Goal: Task Accomplishment & Management: Manage account settings

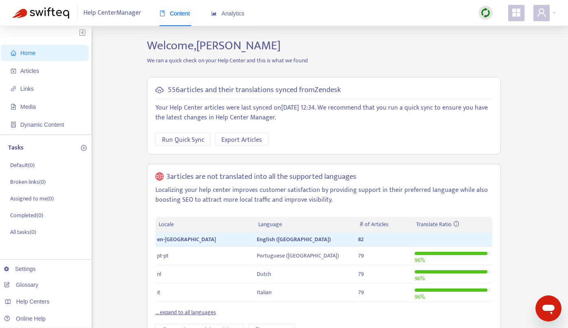
click at [130, 174] on div "Home Articles Links Media Dynamic Content Tasks Default ( 0 ) Broken links ( 0 …" at bounding box center [284, 315] width 544 height 554
click at [130, 15] on span "Help Center Manager" at bounding box center [112, 12] width 58 height 15
click at [199, 142] on span "Run Quick Sync" at bounding box center [183, 140] width 42 height 10
click at [252, 138] on span "Export Articles" at bounding box center [241, 140] width 41 height 10
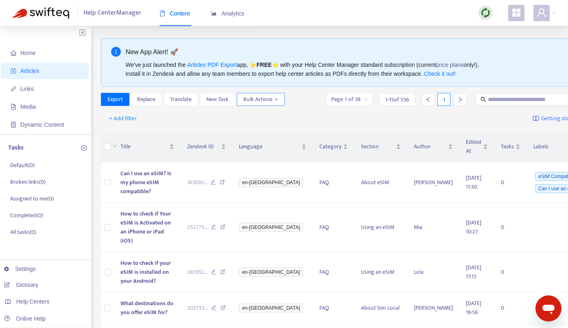
click at [274, 101] on icon "down" at bounding box center [276, 99] width 4 height 4
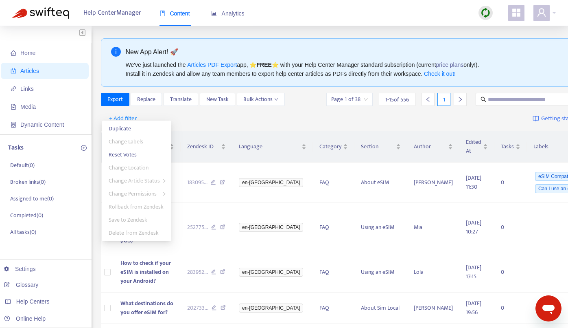
click at [194, 106] on div "Export Replace Translate New Task Bulk Actions" at bounding box center [193, 99] width 184 height 13
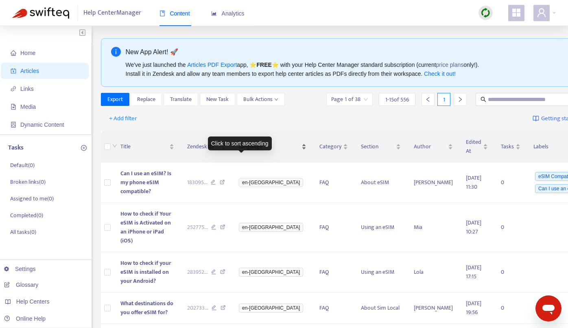
click at [245, 151] on span "Language" at bounding box center [269, 146] width 61 height 9
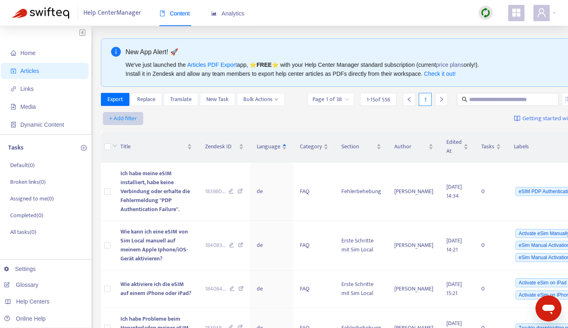
click at [129, 115] on span "+ Add filter" at bounding box center [123, 119] width 28 height 10
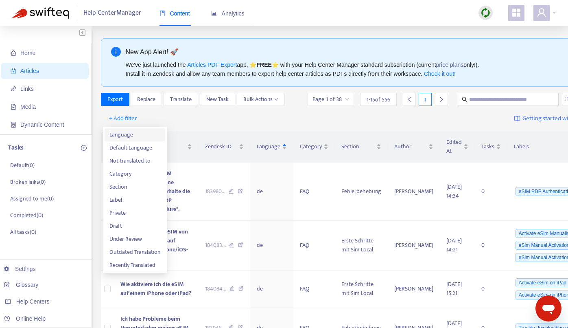
click at [129, 136] on span "Language" at bounding box center [134, 134] width 51 height 9
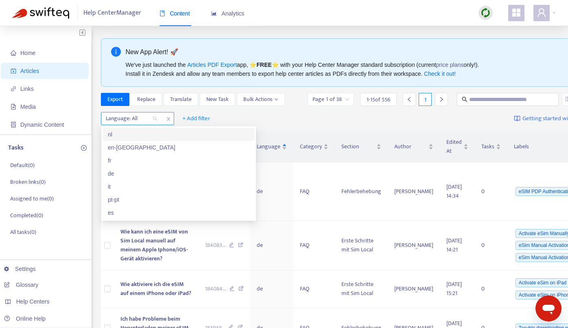
click at [157, 117] on div "Language: All" at bounding box center [131, 118] width 61 height 12
click at [125, 147] on div "en-[GEOGRAPHIC_DATA]" at bounding box center [179, 147] width 142 height 9
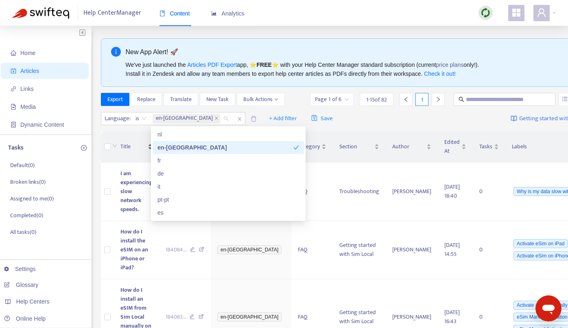
click at [117, 144] on div "Click to sort ascending" at bounding box center [140, 143] width 64 height 14
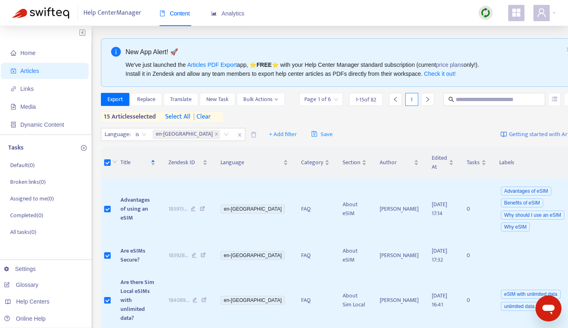
click at [316, 101] on input "search" at bounding box center [321, 99] width 34 height 12
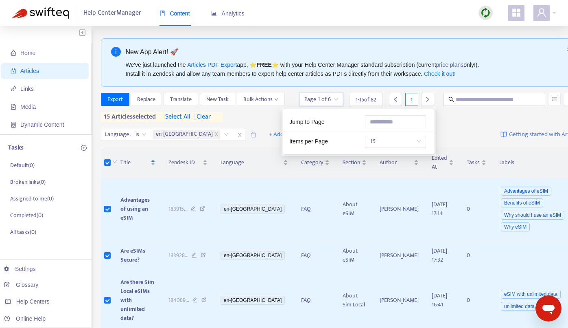
click at [417, 141] on span "15" at bounding box center [395, 141] width 51 height 12
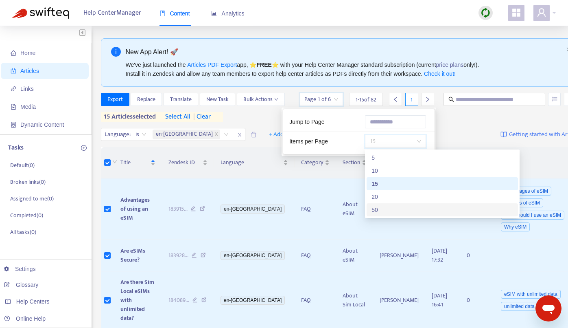
click at [382, 210] on div "50" at bounding box center [443, 209] width 142 height 9
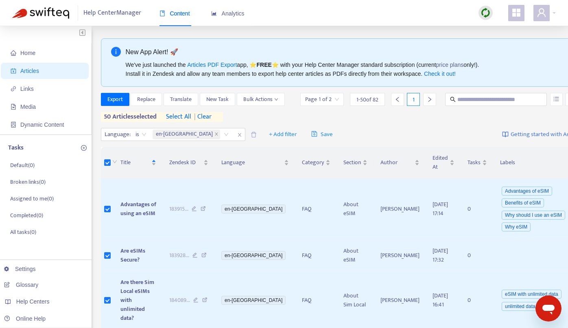
click at [427, 102] on icon "right" at bounding box center [430, 99] width 6 height 6
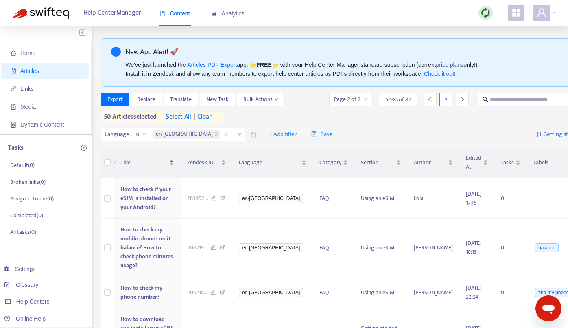
click at [247, 106] on div "Export Replace Translate New Task Bulk Actions" at bounding box center [193, 99] width 184 height 13
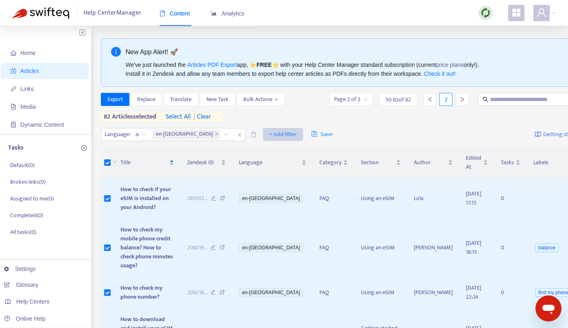
click at [269, 139] on span "+ Add filter" at bounding box center [283, 134] width 28 height 10
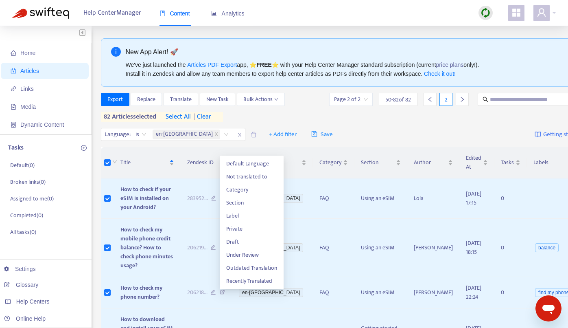
click at [248, 122] on div "Export Replace Translate New Task Bulk Actions Page 2 of 2 50 - 82 of 82 2 82 a…" at bounding box center [358, 107] width 515 height 29
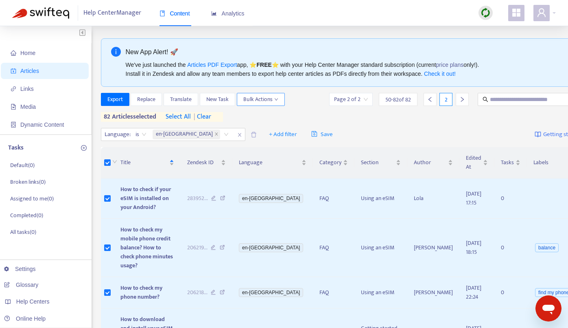
click at [274, 101] on icon "down" at bounding box center [276, 99] width 4 height 4
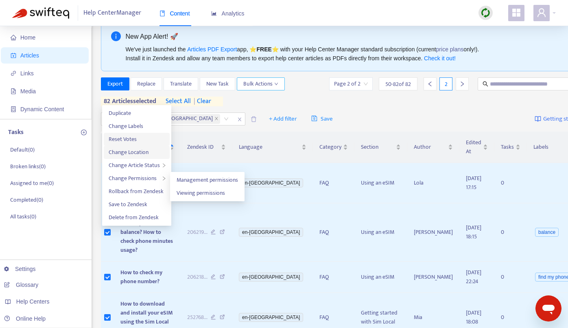
scroll to position [4, 0]
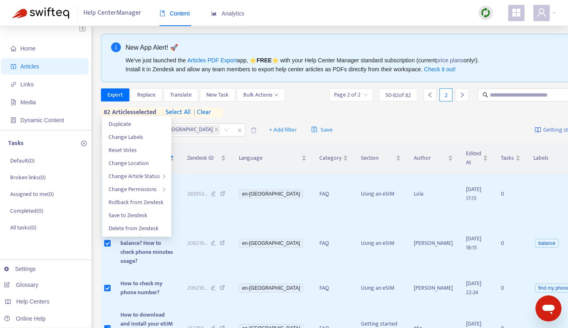
click at [191, 101] on div "Export Replace Translate New Task Bulk Actions" at bounding box center [193, 94] width 184 height 13
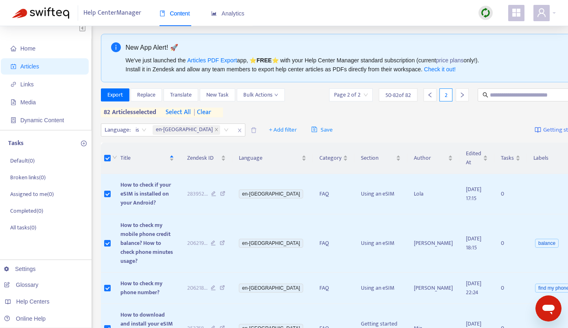
scroll to position [0, 0]
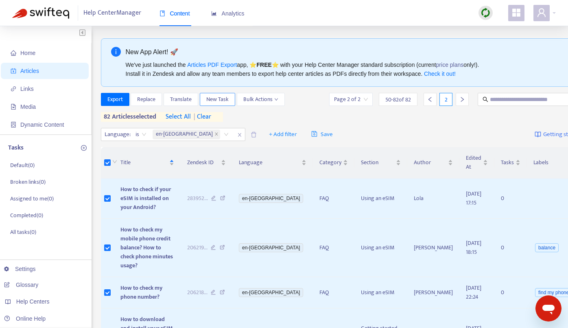
click at [219, 98] on span "New Task" at bounding box center [217, 99] width 22 height 9
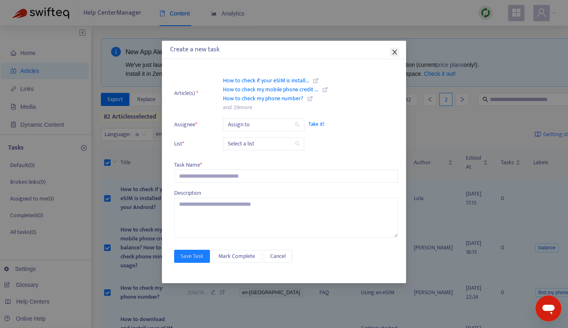
click at [396, 50] on icon "close" at bounding box center [395, 52] width 7 height 7
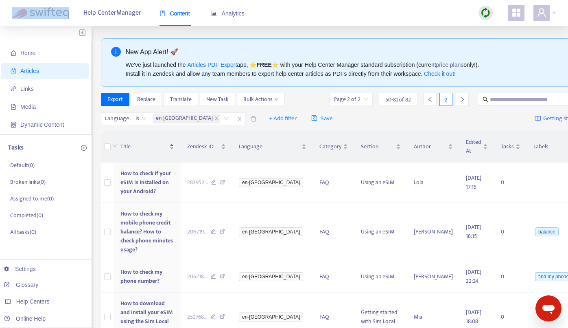
drag, startPoint x: 75, startPoint y: 15, endPoint x: 30, endPoint y: 13, distance: 45.2
click at [30, 13] on div "Help Center Manager Content Analytics" at bounding box center [132, 13] width 241 height 10
copy img
click at [119, 96] on span "Export" at bounding box center [114, 99] width 15 height 9
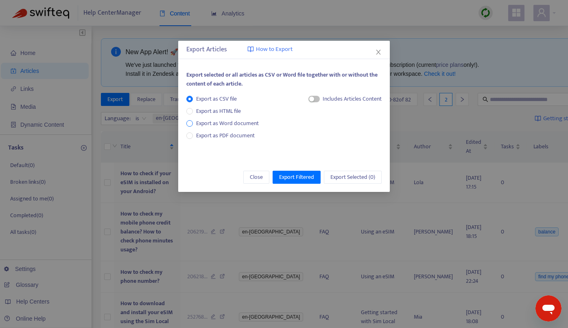
click at [211, 123] on span "Export as Word document" at bounding box center [227, 123] width 69 height 9
click at [307, 99] on span "button" at bounding box center [304, 99] width 11 height 7
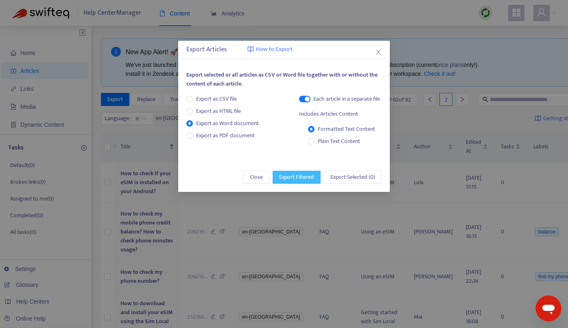
click at [297, 174] on span "Export Filtered" at bounding box center [296, 177] width 35 height 9
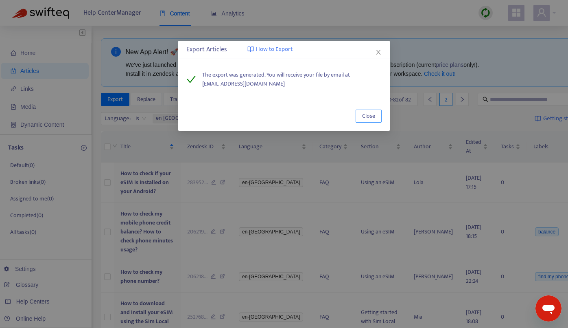
click at [367, 114] on span "Close" at bounding box center [368, 116] width 13 height 9
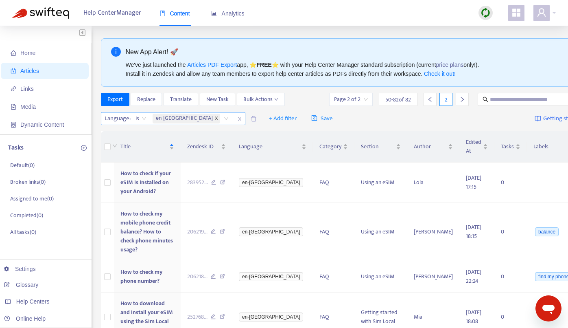
click at [215, 120] on icon "close" at bounding box center [217, 118] width 4 height 4
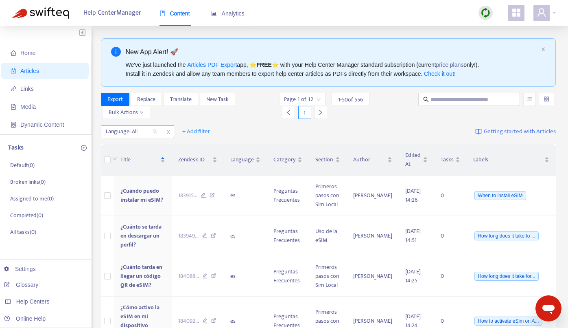
click at [155, 129] on div "Language: All" at bounding box center [131, 131] width 61 height 12
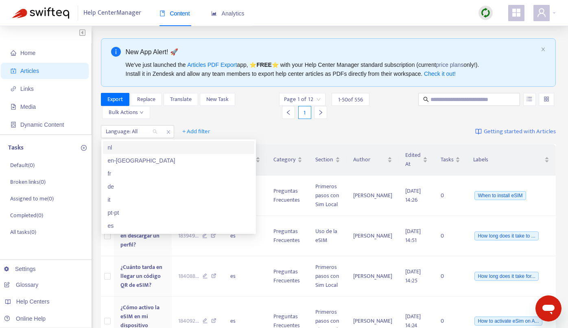
click at [134, 147] on div "nl" at bounding box center [179, 147] width 142 height 9
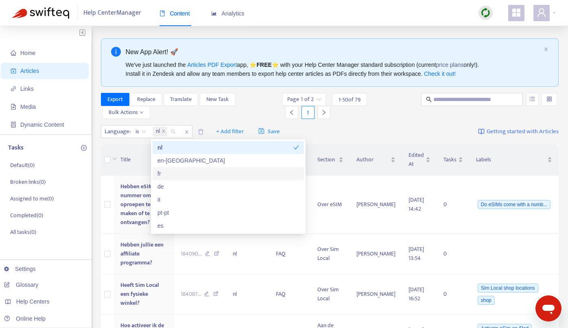
click at [171, 173] on div "fr" at bounding box center [229, 173] width 142 height 9
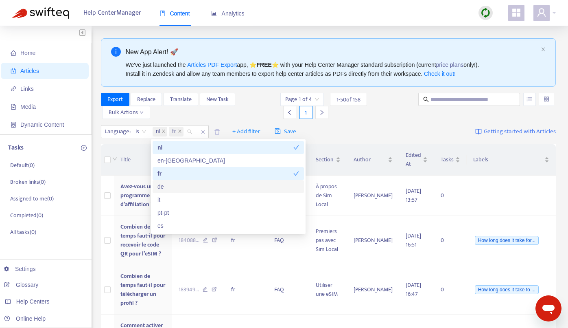
click at [170, 186] on div "de" at bounding box center [229, 186] width 142 height 9
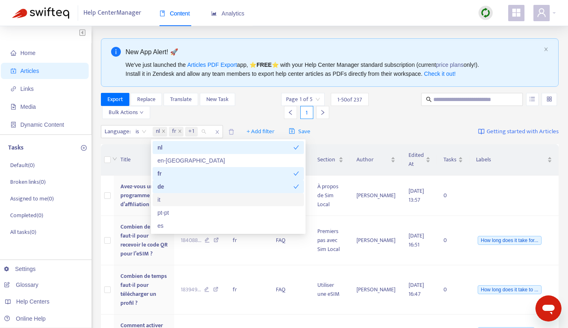
click at [170, 199] on div "it" at bounding box center [229, 199] width 142 height 9
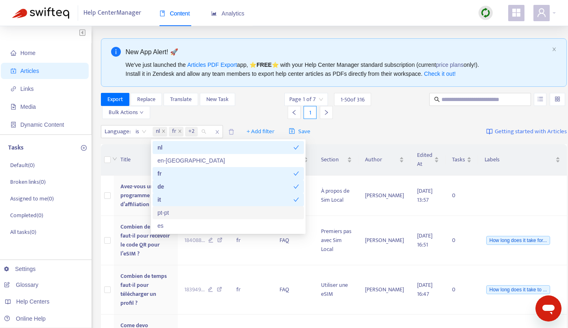
click at [173, 214] on div "pt-pt" at bounding box center [229, 212] width 142 height 9
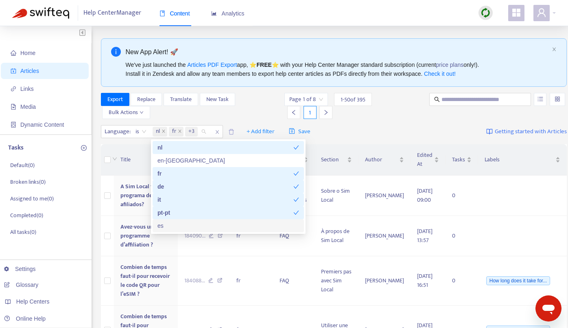
click at [173, 225] on div "es" at bounding box center [229, 225] width 142 height 9
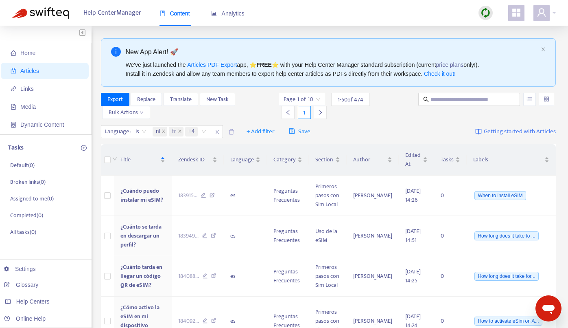
click at [247, 112] on div "Export Replace Translate New Task Bulk Actions" at bounding box center [189, 106] width 177 height 26
click at [139, 108] on span "Bulk Actions" at bounding box center [126, 112] width 35 height 9
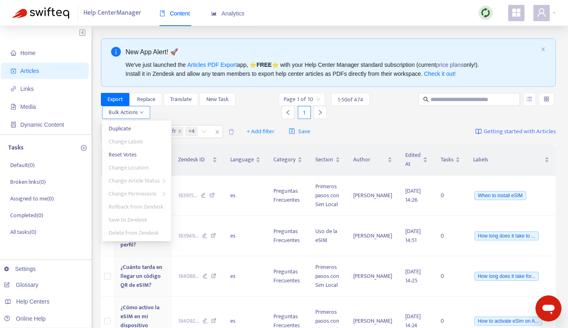
click at [139, 108] on span "Bulk Actions" at bounding box center [126, 112] width 35 height 9
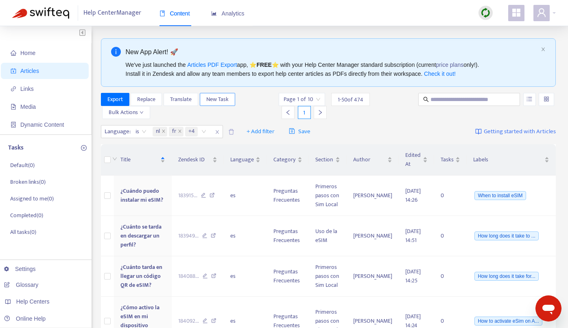
click at [220, 99] on span "New Task" at bounding box center [217, 99] width 22 height 9
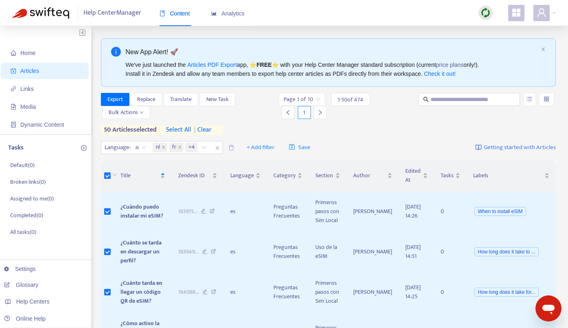
click at [321, 112] on icon "right" at bounding box center [320, 112] width 3 height 5
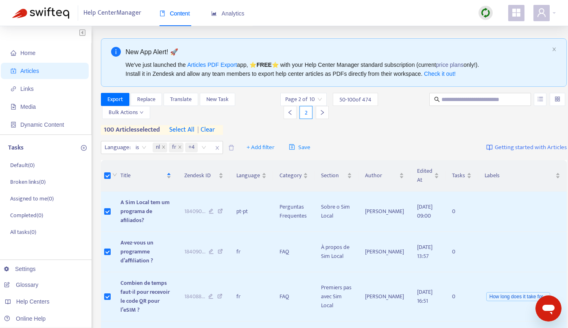
click at [320, 110] on icon "right" at bounding box center [323, 112] width 6 height 6
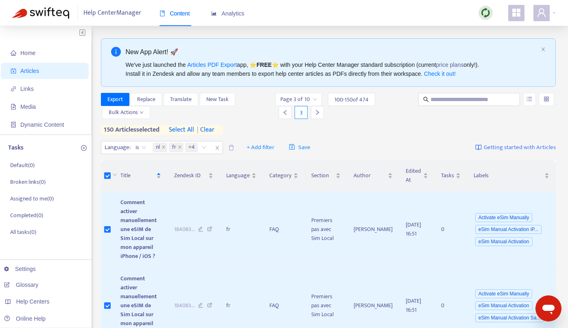
click at [321, 110] on div at bounding box center [317, 112] width 13 height 13
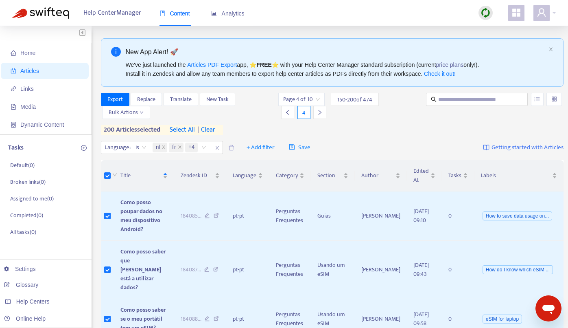
click at [318, 111] on icon "right" at bounding box center [320, 112] width 6 height 6
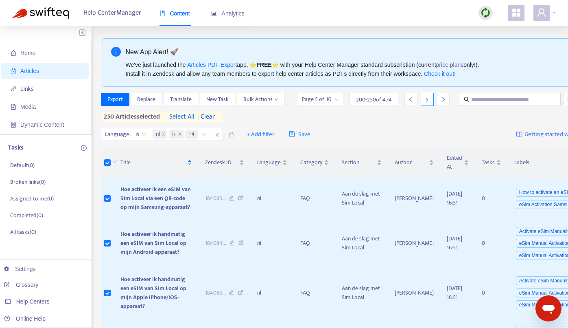
click at [440, 102] on icon "right" at bounding box center [443, 99] width 6 height 6
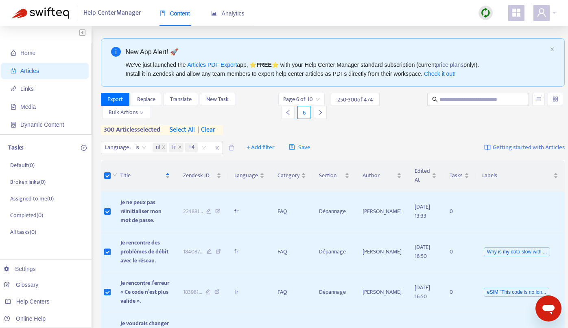
click at [322, 111] on div at bounding box center [320, 112] width 13 height 13
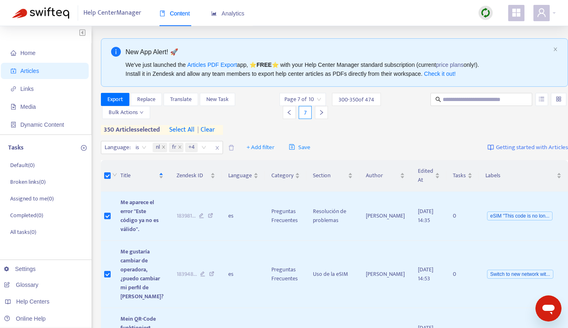
click at [319, 111] on icon "right" at bounding box center [322, 112] width 6 height 6
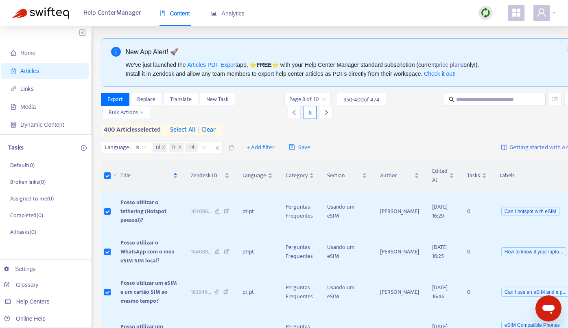
click at [324, 111] on icon "right" at bounding box center [327, 112] width 6 height 6
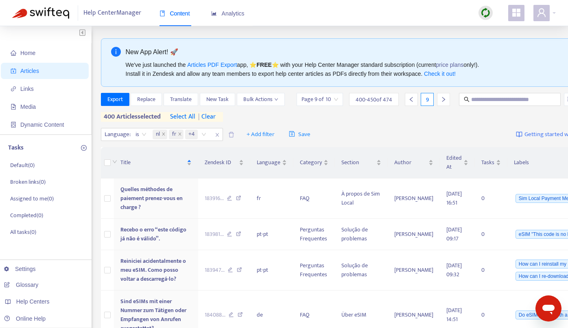
click at [111, 167] on div at bounding box center [114, 162] width 7 height 9
click at [442, 102] on icon "right" at bounding box center [443, 99] width 3 height 5
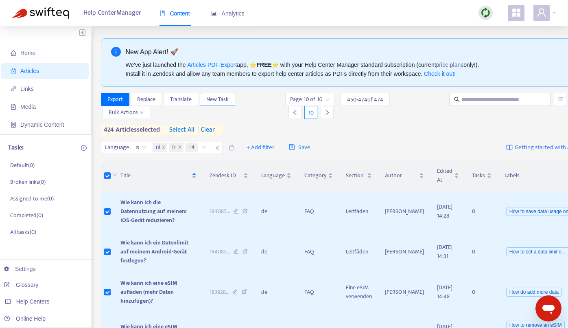
click at [221, 97] on span "New Task" at bounding box center [217, 99] width 22 height 9
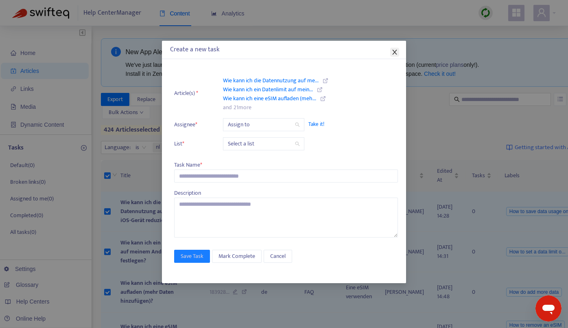
click at [395, 53] on icon "close" at bounding box center [394, 52] width 4 height 5
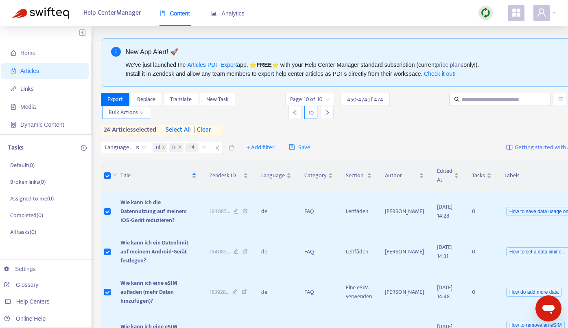
click at [141, 111] on icon "down" at bounding box center [142, 112] width 4 height 4
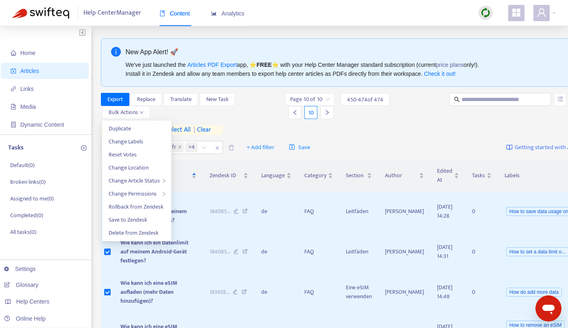
click at [292, 112] on icon "left" at bounding box center [295, 112] width 6 height 6
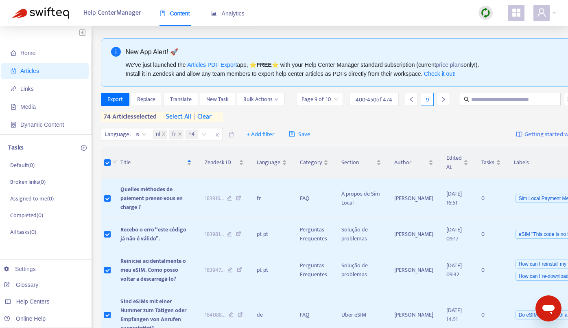
click at [188, 122] on span "select all" at bounding box center [178, 117] width 25 height 10
click at [237, 106] on button "Bulk Actions" at bounding box center [261, 99] width 48 height 13
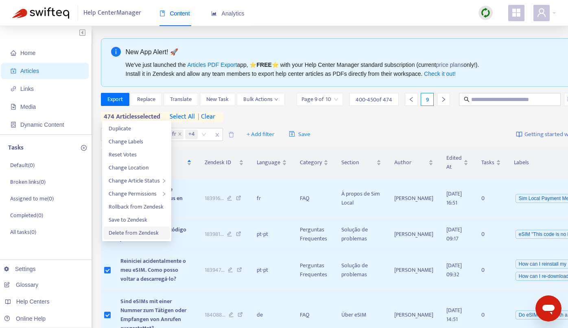
click at [133, 233] on span "Delete from Zendesk" at bounding box center [134, 232] width 50 height 9
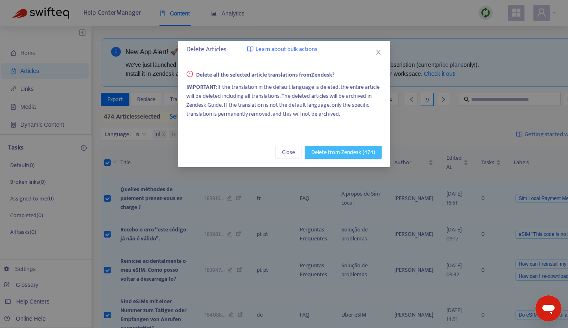
click at [332, 150] on span "Delete from Zendesk (474)" at bounding box center [343, 152] width 64 height 9
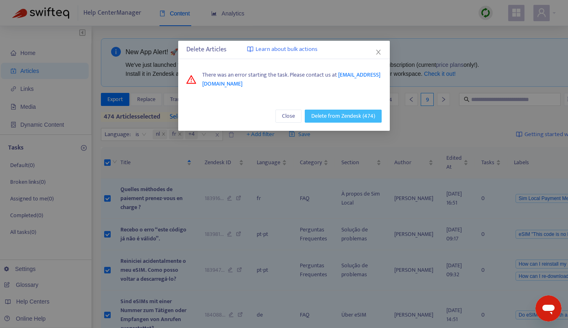
click at [352, 117] on span "Delete from Zendesk (474)" at bounding box center [343, 116] width 64 height 9
drag, startPoint x: 263, startPoint y: 83, endPoint x: 203, endPoint y: 83, distance: 60.2
click at [203, 83] on span "There was an error starting the task. Please contact us at [EMAIL_ADDRESS][DOMA…" at bounding box center [292, 79] width 180 height 18
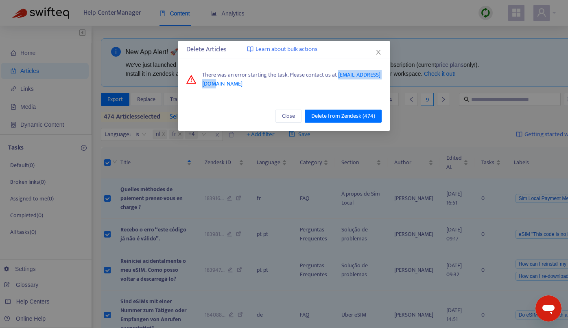
copy span "[EMAIL_ADDRESS][DOMAIN_NAME]"
click at [339, 116] on span "Delete from Zendesk (474)" at bounding box center [343, 116] width 64 height 9
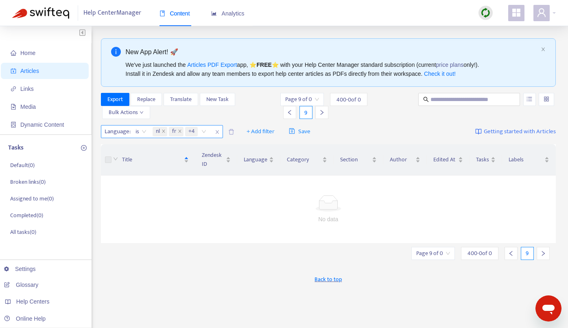
click at [218, 131] on icon "close" at bounding box center [216, 132] width 3 height 4
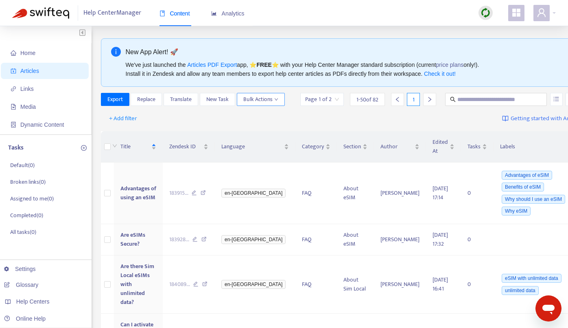
click at [243, 104] on span "Bulk Actions" at bounding box center [260, 99] width 35 height 9
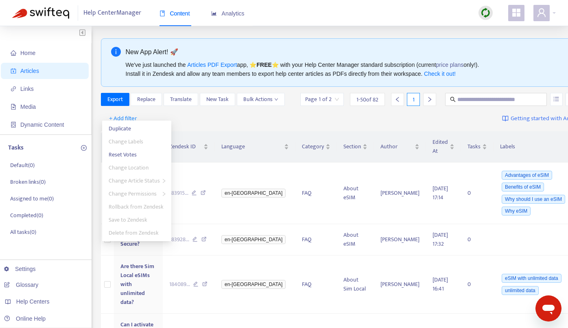
click at [199, 128] on div "+ Add filter Getting started with Articles" at bounding box center [342, 118] width 482 height 19
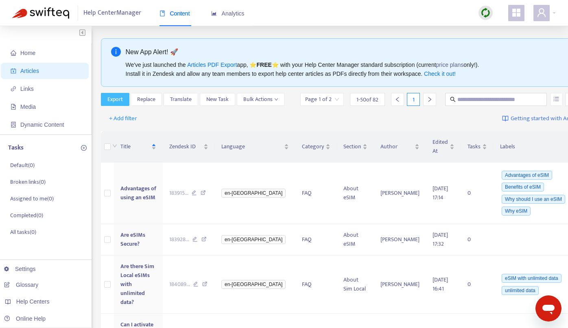
click at [116, 97] on span "Export" at bounding box center [114, 99] width 15 height 9
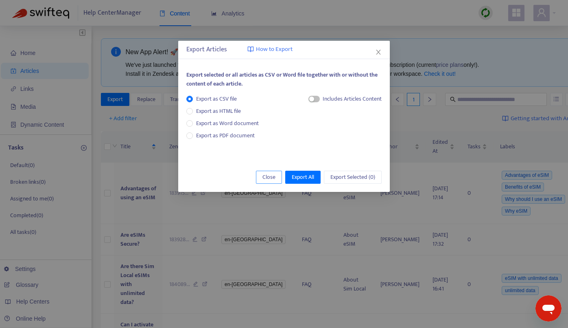
click at [264, 176] on span "Close" at bounding box center [269, 177] width 13 height 9
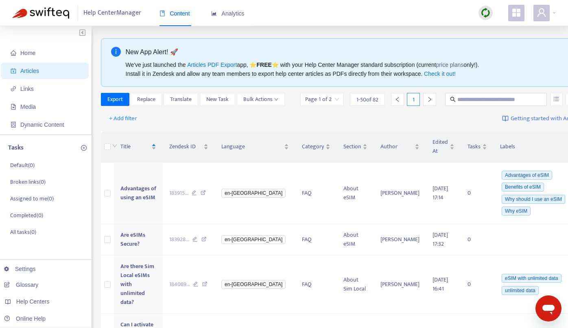
click at [485, 11] on img at bounding box center [486, 13] width 10 height 10
click at [502, 44] on link "Full Sync" at bounding box center [499, 42] width 29 height 9
click at [131, 123] on span "+ Add filter" at bounding box center [123, 119] width 28 height 10
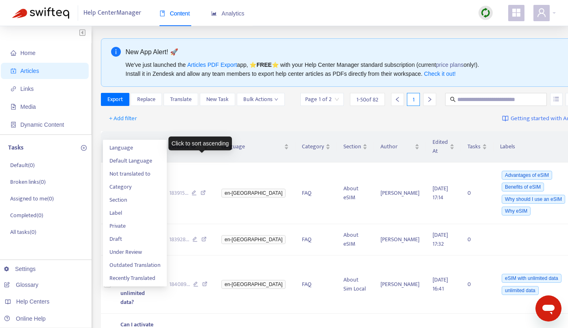
click at [188, 142] on div "Click to sort ascending" at bounding box center [201, 143] width 64 height 14
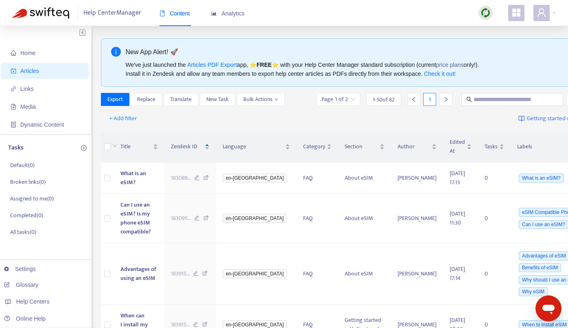
click at [201, 123] on div "+ Add filter Getting started with Articles" at bounding box center [350, 118] width 499 height 19
click at [411, 102] on icon "left" at bounding box center [414, 99] width 6 height 6
click at [234, 106] on div "Export Replace Translate New Task Bulk Actions" at bounding box center [193, 99] width 184 height 13
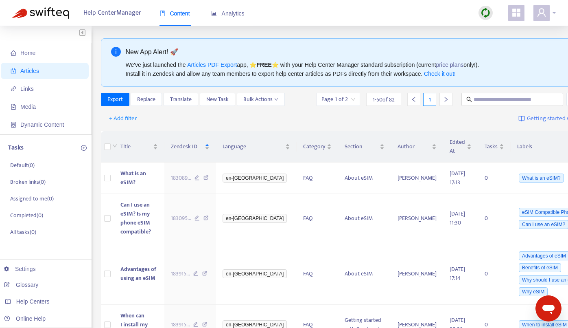
click at [554, 14] on div at bounding box center [545, 13] width 22 height 16
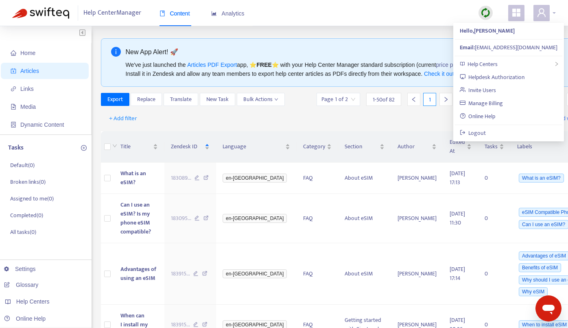
click at [554, 14] on div at bounding box center [545, 13] width 22 height 16
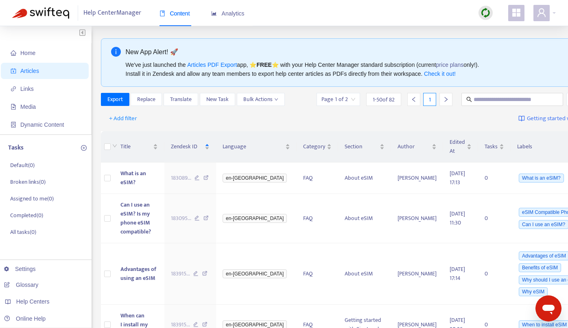
click at [517, 14] on icon "appstore" at bounding box center [517, 13] width 10 height 10
click at [124, 12] on span "Help Center Manager" at bounding box center [112, 12] width 58 height 15
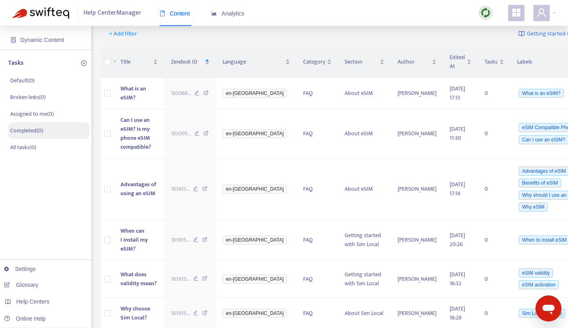
scroll to position [86, 0]
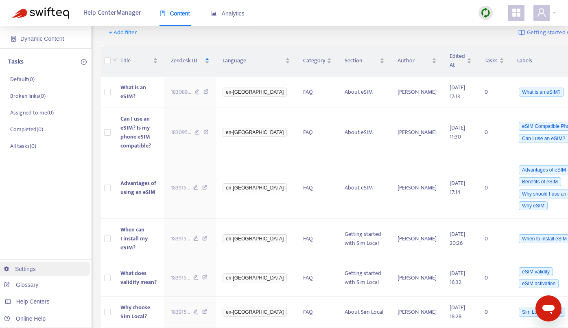
click at [33, 268] on link "Settings" at bounding box center [20, 268] width 32 height 7
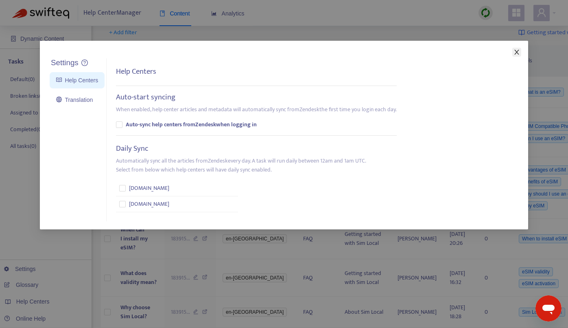
click at [518, 52] on icon "close" at bounding box center [517, 52] width 7 height 7
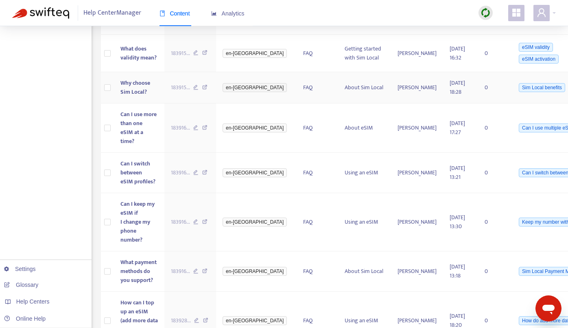
scroll to position [0, 0]
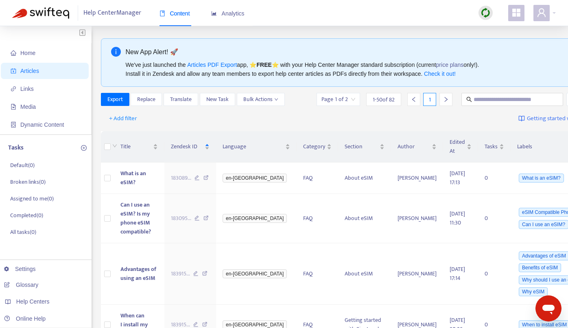
click at [516, 11] on icon "appstore" at bounding box center [517, 13] width 10 height 10
click at [31, 59] on span "Home" at bounding box center [47, 53] width 72 height 16
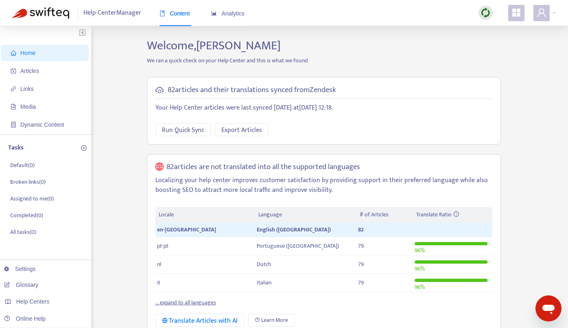
click at [125, 12] on span "Help Center Manager" at bounding box center [112, 12] width 58 height 15
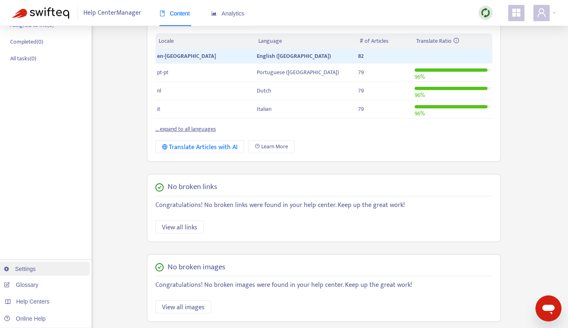
scroll to position [176, 0]
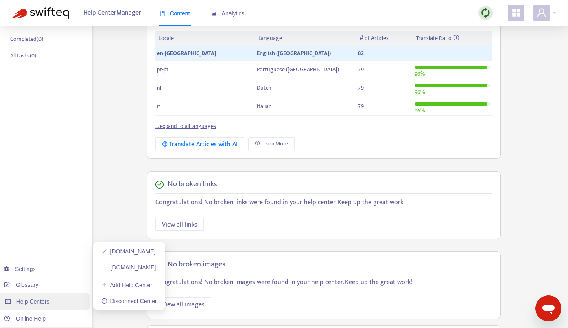
click at [46, 302] on span "Help Centers" at bounding box center [32, 301] width 33 height 7
click at [113, 266] on link "[DOMAIN_NAME]" at bounding box center [128, 267] width 55 height 7
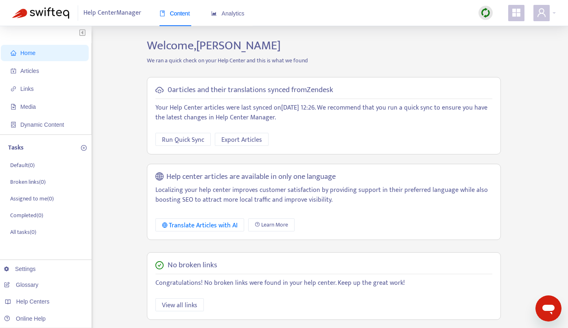
click at [486, 13] on img at bounding box center [486, 13] width 10 height 10
click at [495, 44] on link "Full Sync" at bounding box center [499, 42] width 29 height 9
click at [259, 139] on span "Export Articles" at bounding box center [241, 140] width 41 height 10
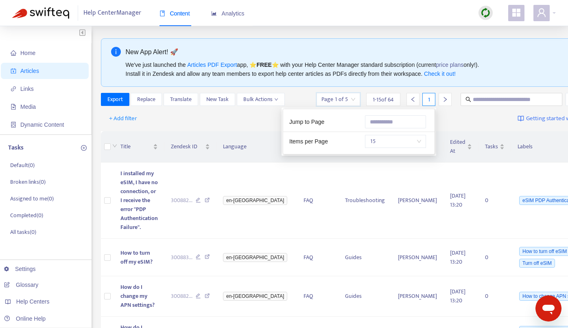
click at [322, 99] on input "search" at bounding box center [339, 99] width 34 height 12
click at [415, 139] on span "15" at bounding box center [395, 141] width 51 height 12
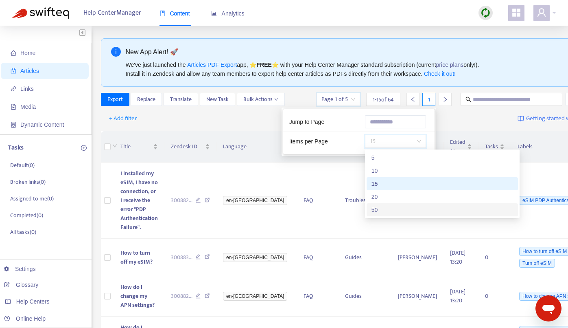
click at [385, 208] on div "50" at bounding box center [443, 209] width 142 height 9
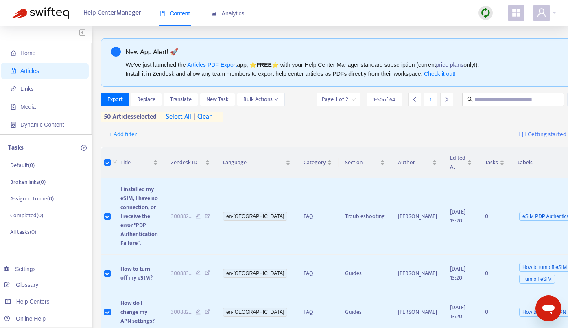
click at [444, 102] on icon "right" at bounding box center [447, 99] width 6 height 6
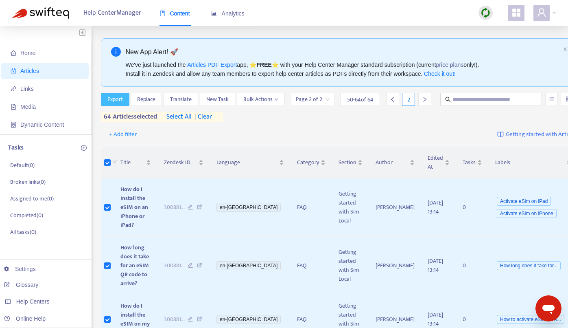
click at [121, 98] on span "Export" at bounding box center [114, 99] width 15 height 9
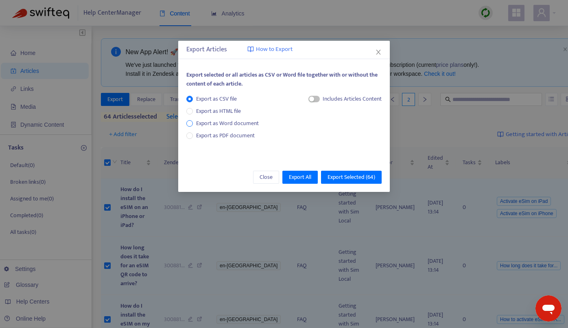
click at [247, 123] on span "Export as Word document" at bounding box center [227, 123] width 69 height 9
click at [304, 174] on span "Export All" at bounding box center [300, 177] width 22 height 9
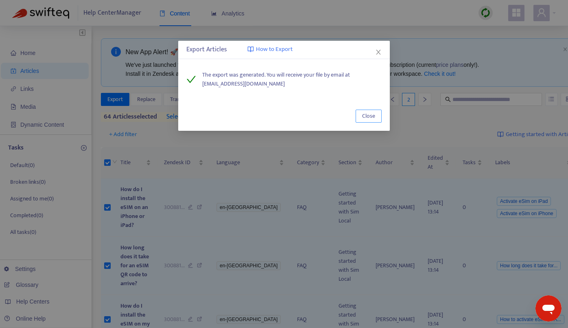
click at [365, 116] on span "Close" at bounding box center [368, 116] width 13 height 9
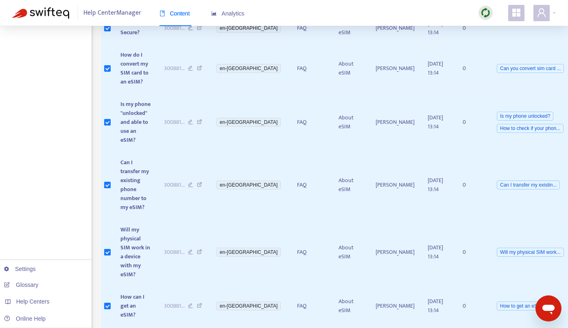
scroll to position [539, 0]
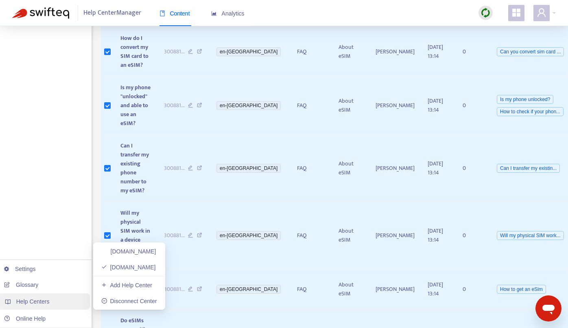
click at [53, 300] on div "Help Centers" at bounding box center [44, 301] width 92 height 16
click at [136, 250] on link "[DOMAIN_NAME]" at bounding box center [128, 251] width 55 height 7
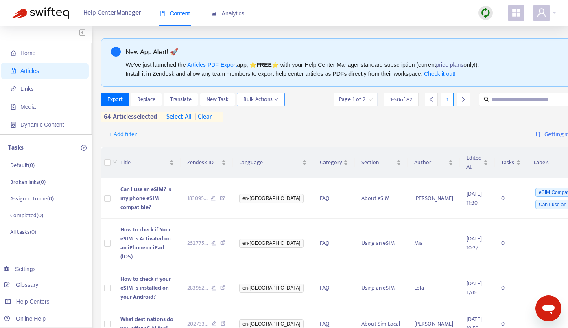
click at [274, 101] on icon "down" at bounding box center [276, 99] width 4 height 4
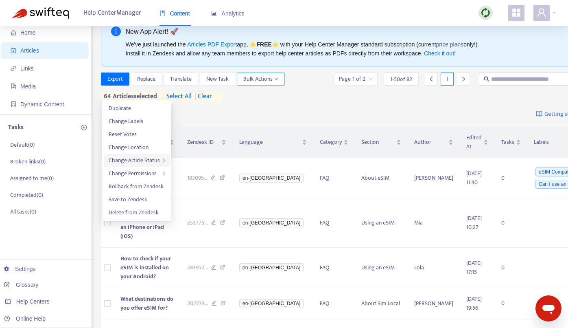
scroll to position [1, 0]
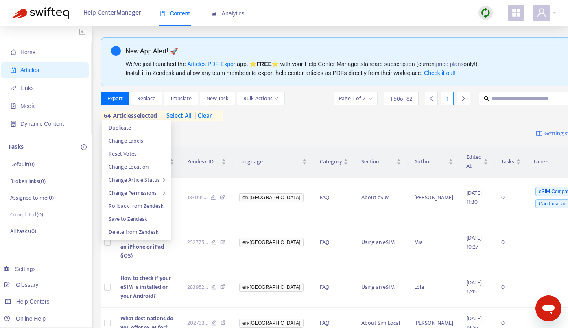
click at [193, 143] on div "+ Add filter Getting started with Articles" at bounding box center [359, 133] width 516 height 19
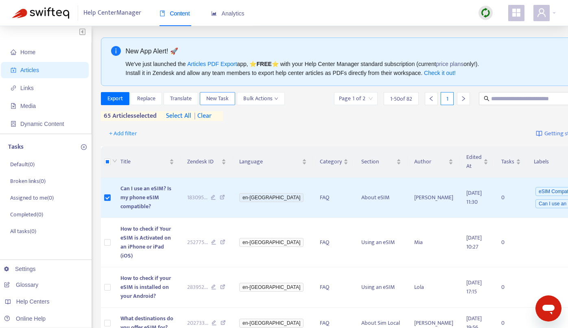
click at [219, 98] on span "New Task" at bounding box center [217, 98] width 22 height 9
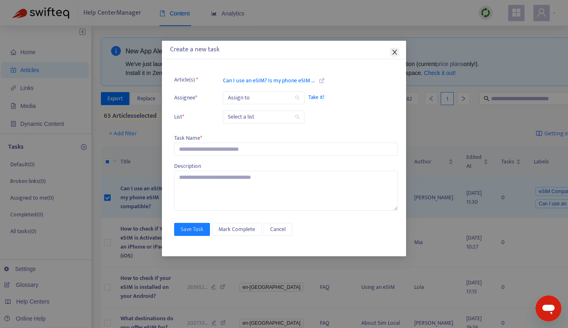
click at [396, 54] on icon "close" at bounding box center [394, 52] width 4 height 5
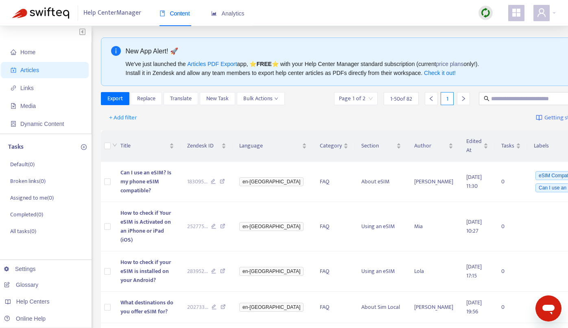
click at [205, 125] on div "+ Add filter Getting started with Articles" at bounding box center [359, 117] width 516 height 19
click at [237, 105] on button "Bulk Actions" at bounding box center [261, 98] width 48 height 13
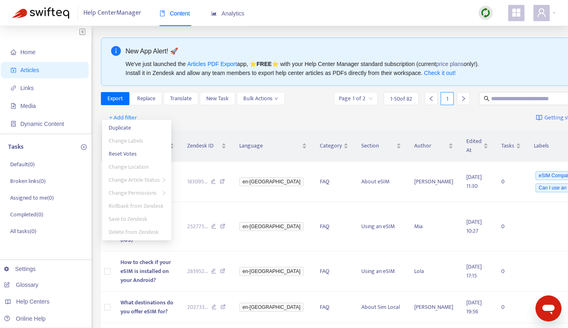
click at [188, 127] on div "+ Add filter Getting started with Articles" at bounding box center [359, 117] width 516 height 19
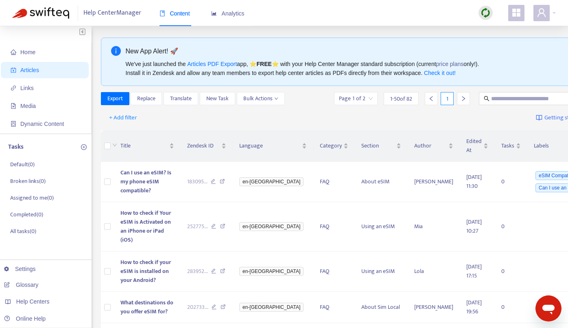
scroll to position [0, 0]
